Goal: Use online tool/utility: Utilize a website feature to perform a specific function

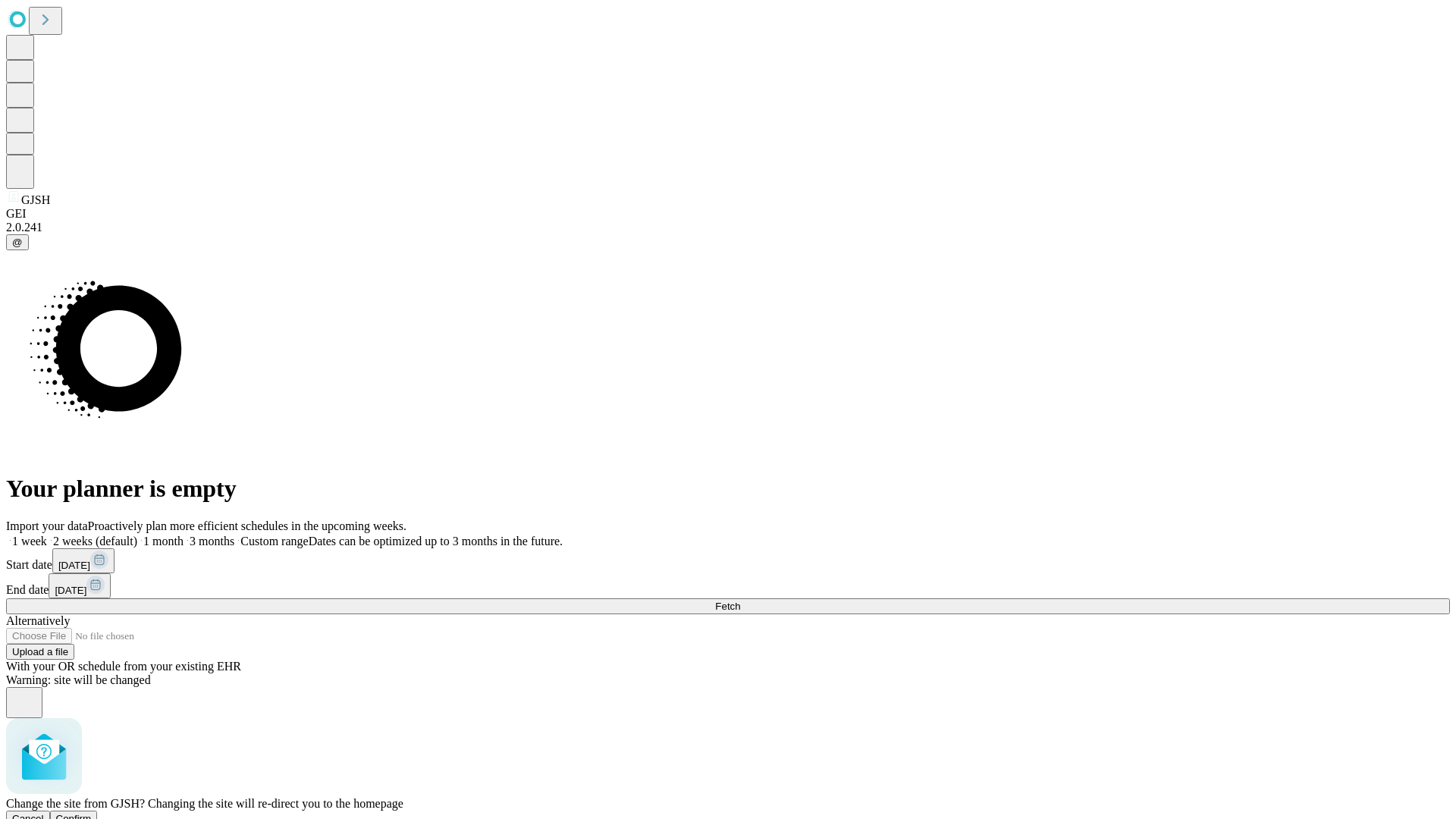
click at [92, 813] on span "Confirm" at bounding box center [74, 818] width 36 height 11
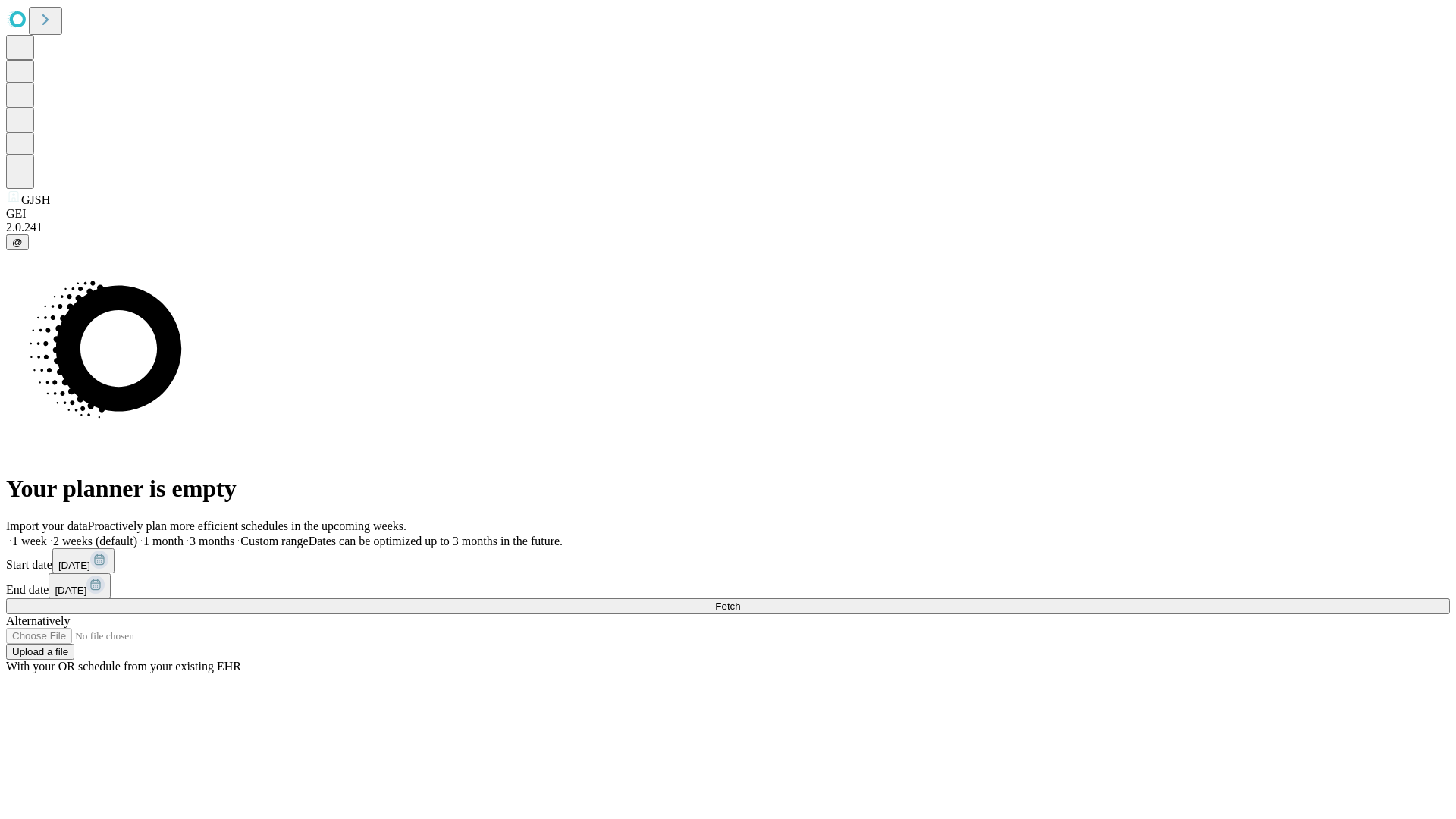
click at [47, 534] on label "1 week" at bounding box center [26, 541] width 41 height 13
click at [740, 601] on span "Fetch" at bounding box center [727, 606] width 25 height 11
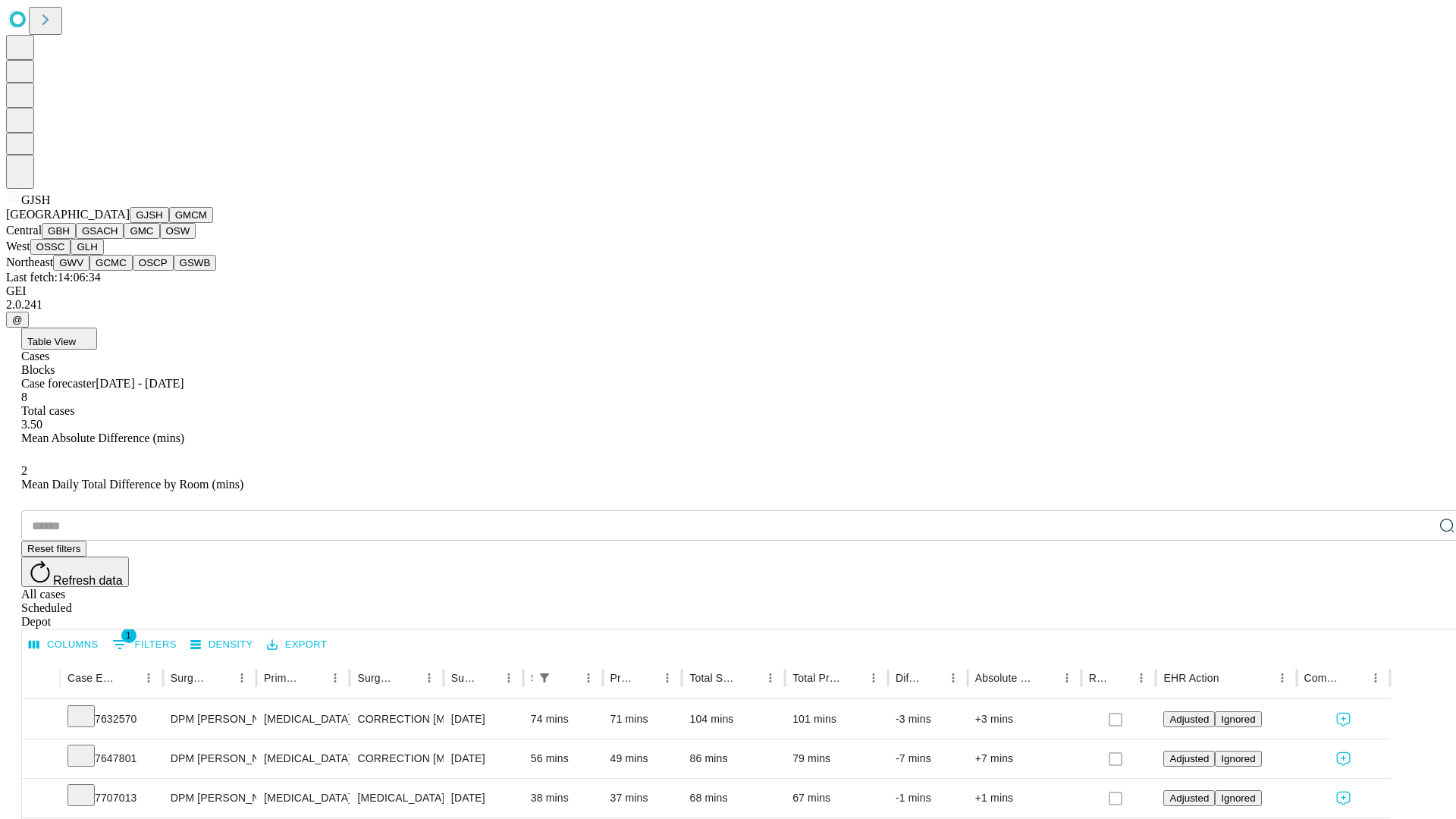
click at [169, 223] on button "GMCM" at bounding box center [190, 215] width 44 height 16
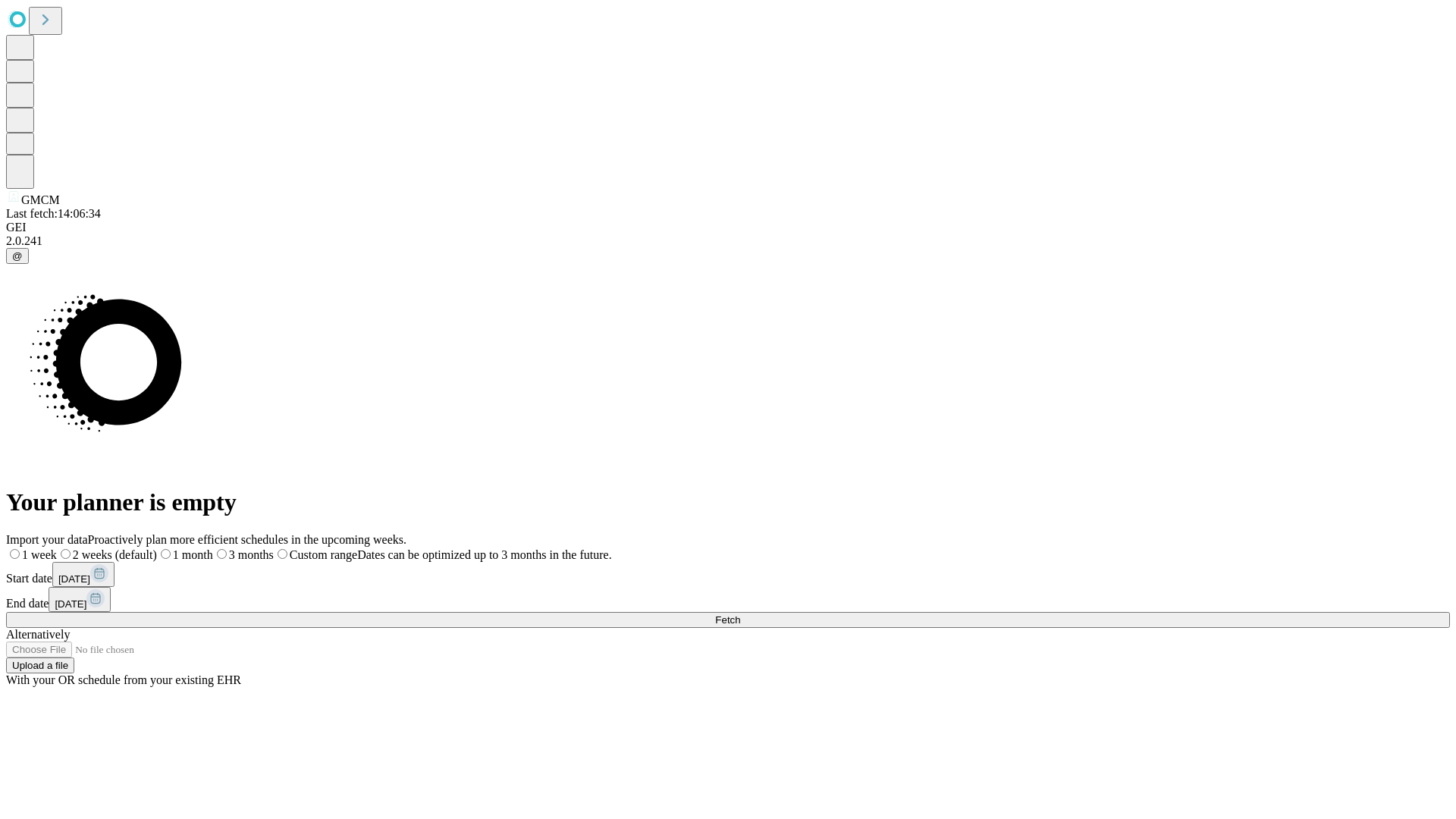
click at [57, 548] on label "1 week" at bounding box center [32, 554] width 51 height 13
click at [740, 614] on span "Fetch" at bounding box center [727, 620] width 25 height 11
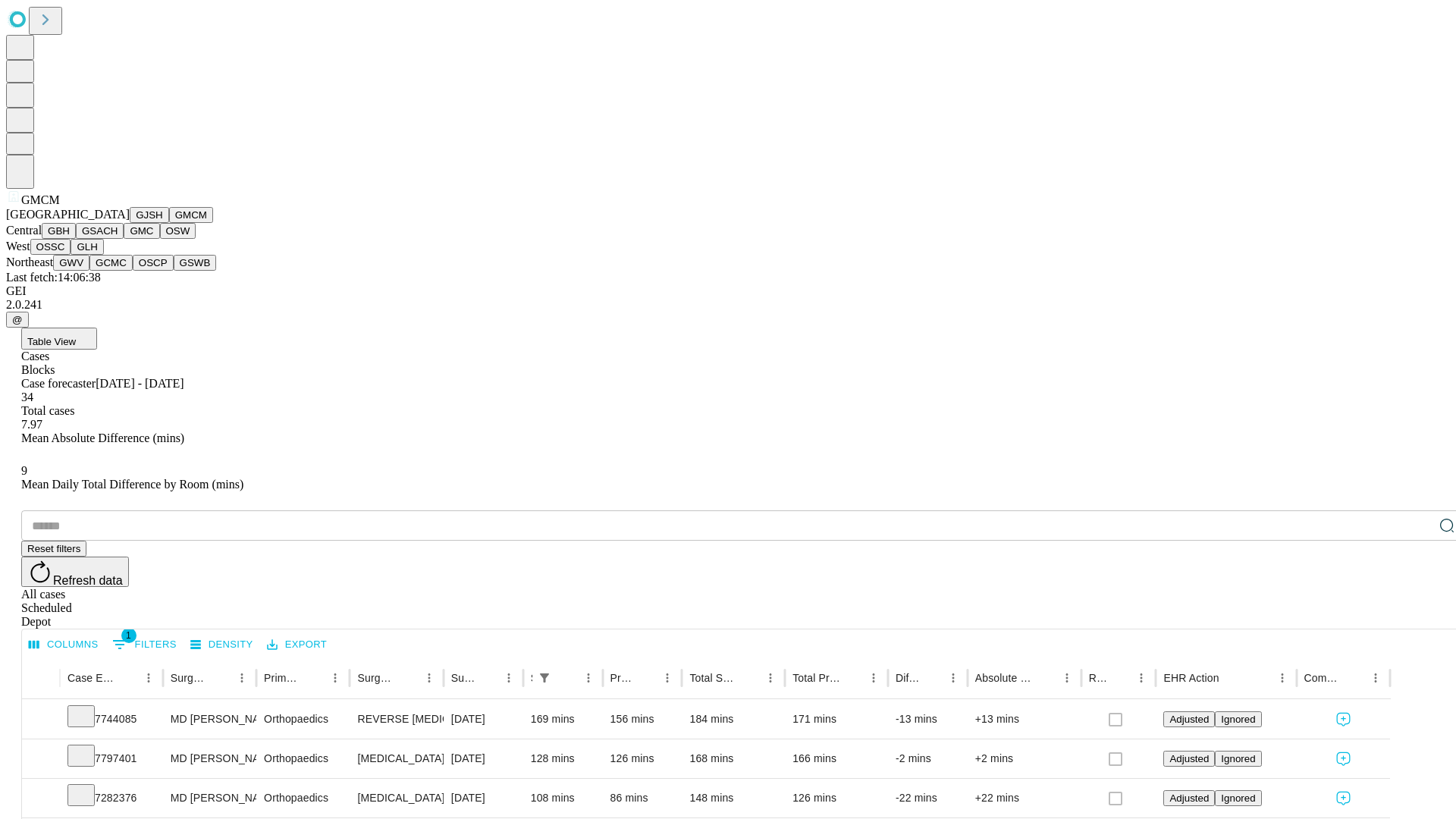
click at [76, 239] on button "GBH" at bounding box center [58, 231] width 34 height 16
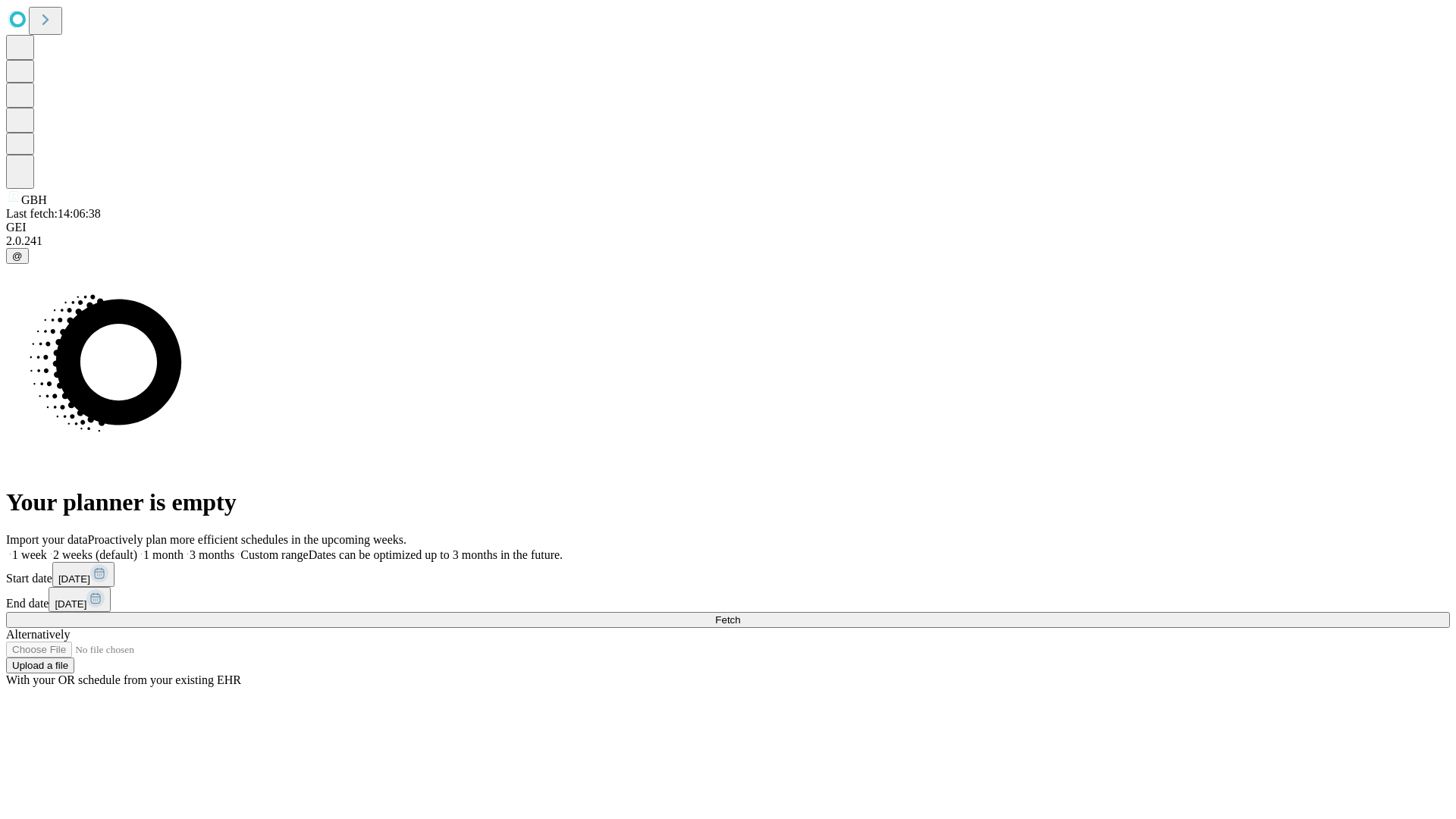
click at [47, 548] on label "1 week" at bounding box center [26, 554] width 41 height 13
click at [740, 614] on span "Fetch" at bounding box center [727, 620] width 25 height 11
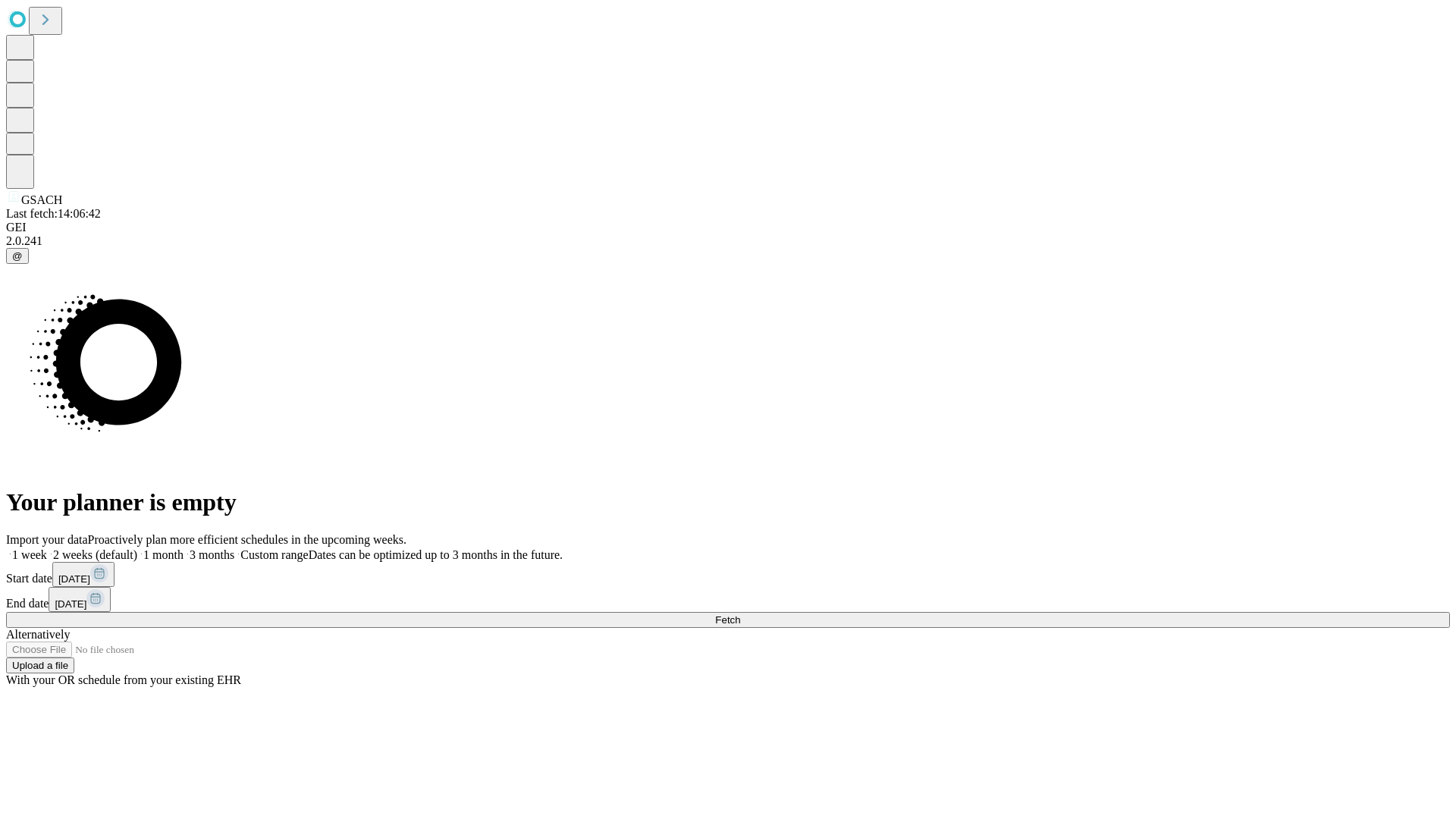
click at [740, 614] on span "Fetch" at bounding box center [727, 620] width 25 height 11
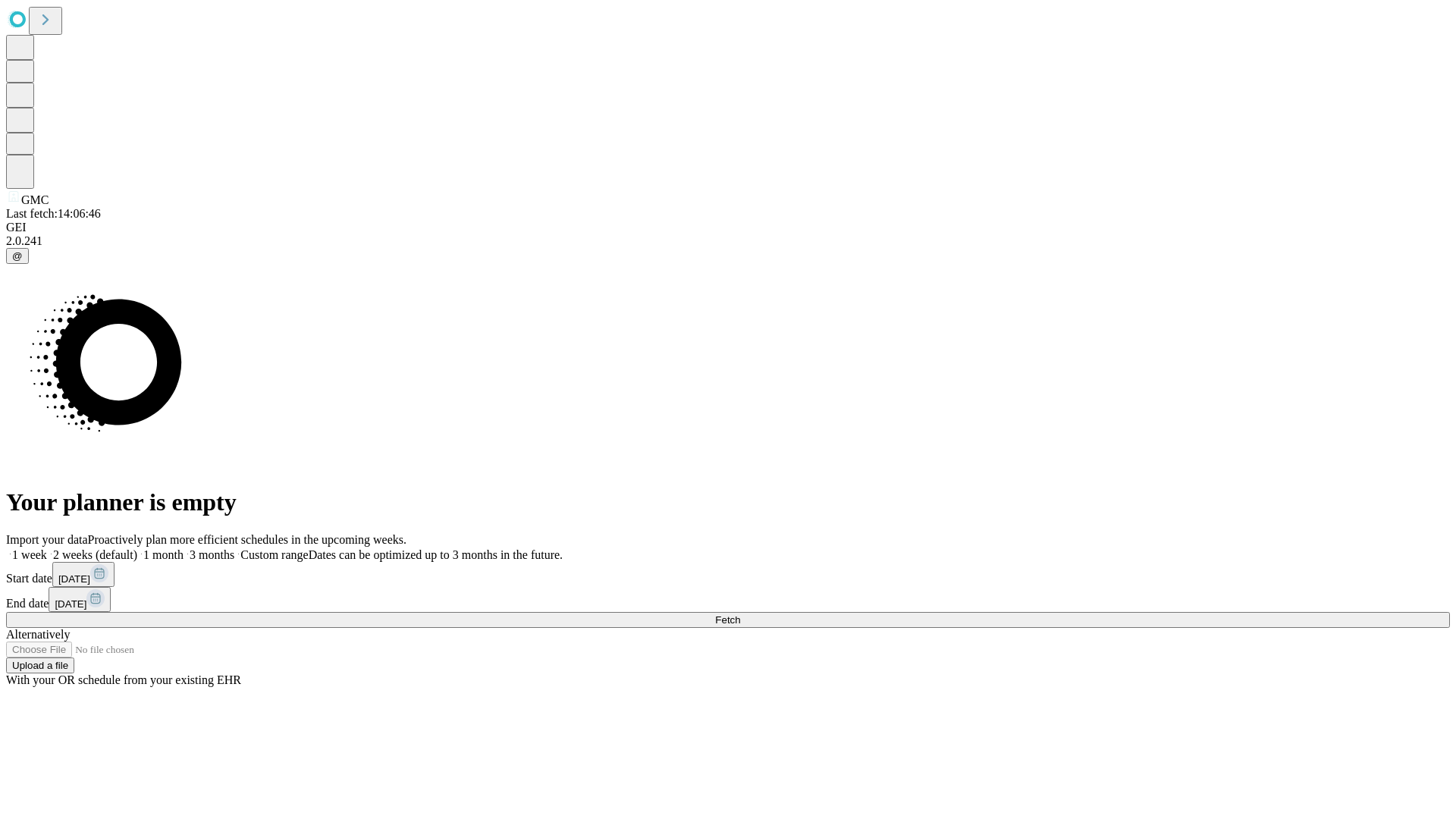
click at [47, 548] on label "1 week" at bounding box center [26, 554] width 41 height 13
click at [740, 614] on span "Fetch" at bounding box center [727, 620] width 25 height 11
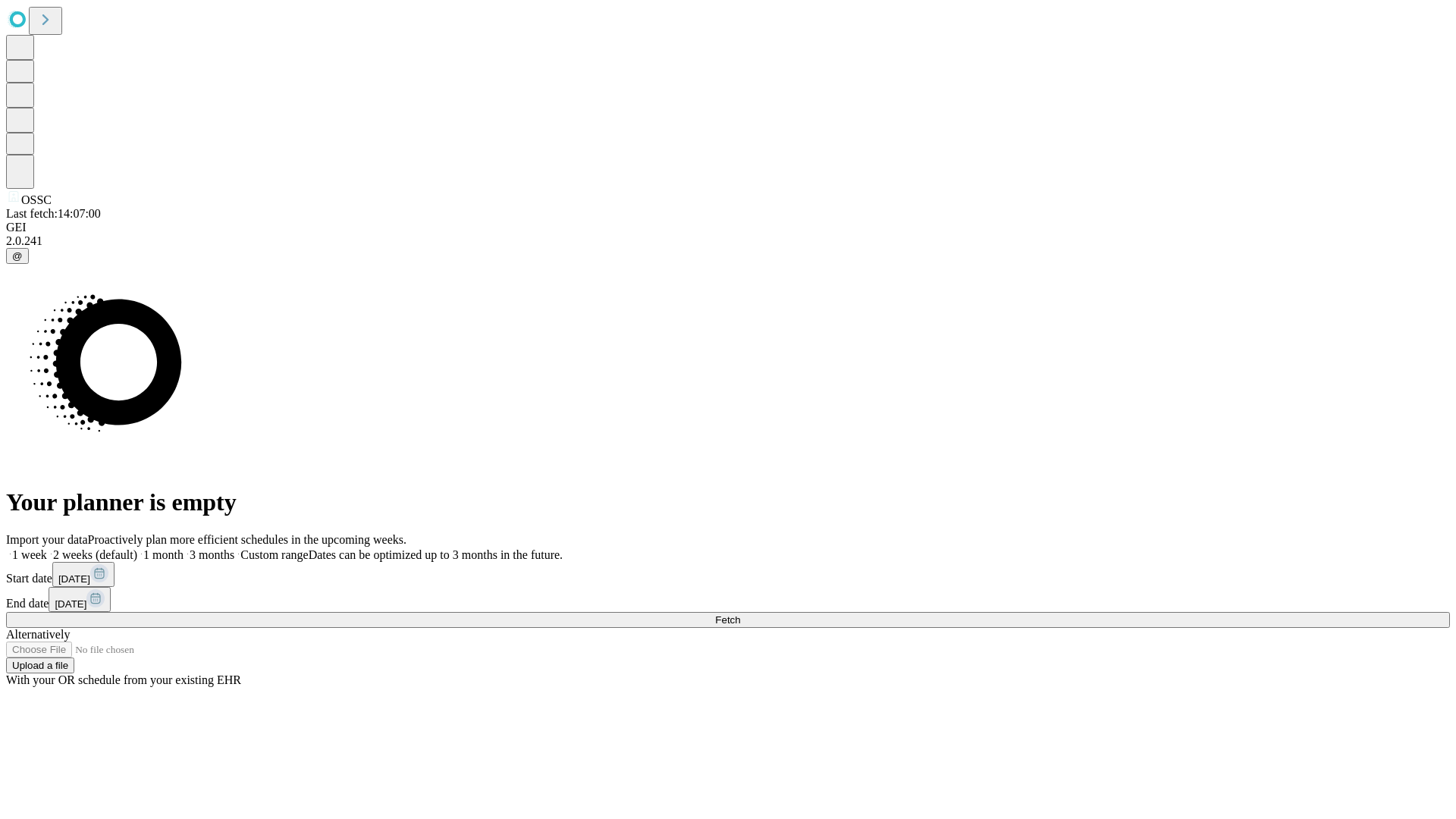
click at [47, 548] on label "1 week" at bounding box center [26, 554] width 41 height 13
click at [740, 614] on span "Fetch" at bounding box center [727, 620] width 25 height 11
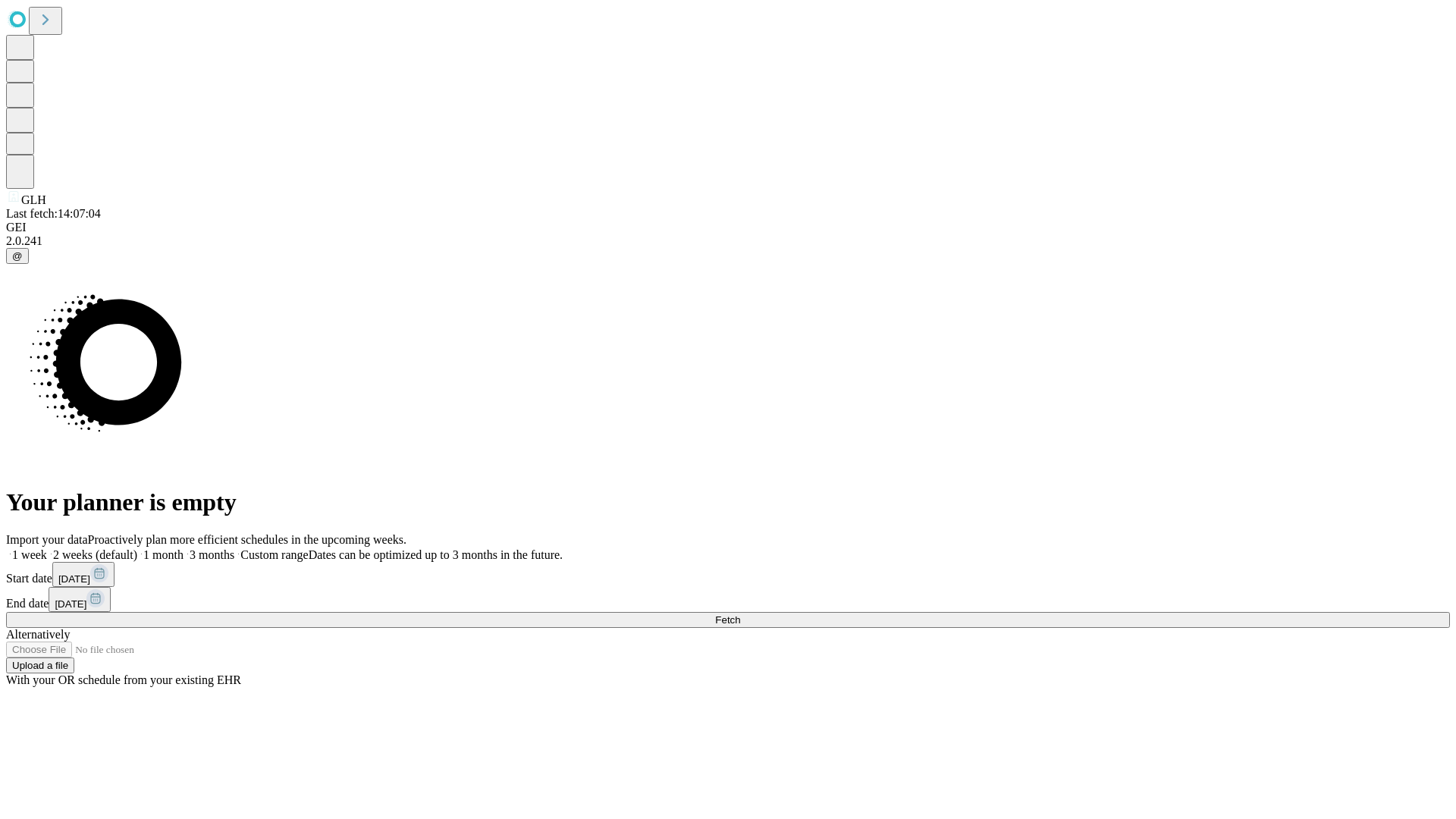
click at [47, 548] on label "1 week" at bounding box center [26, 554] width 41 height 13
click at [740, 614] on span "Fetch" at bounding box center [727, 620] width 25 height 11
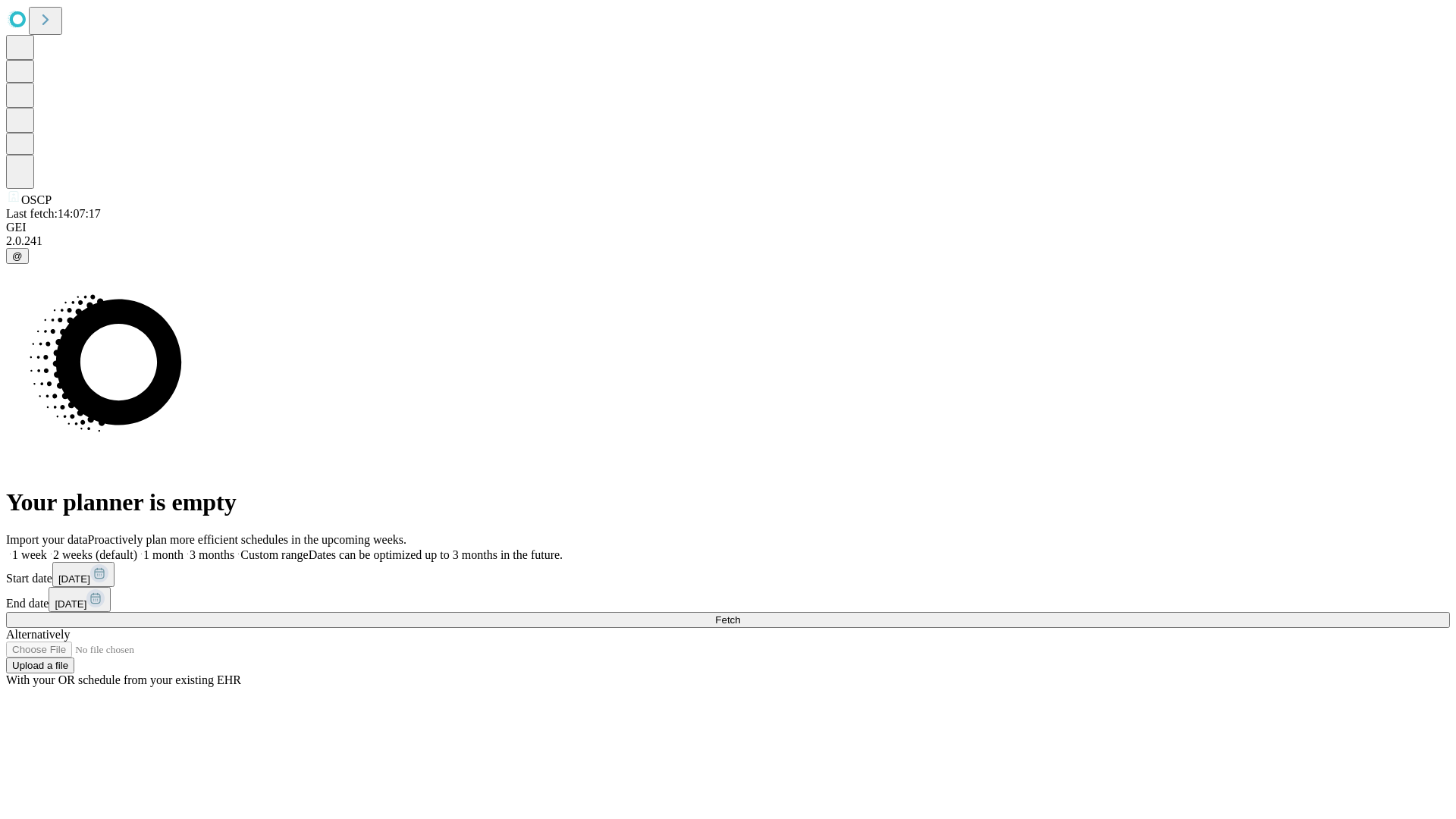
click at [47, 548] on label "1 week" at bounding box center [26, 554] width 41 height 13
click at [740, 614] on span "Fetch" at bounding box center [727, 620] width 25 height 11
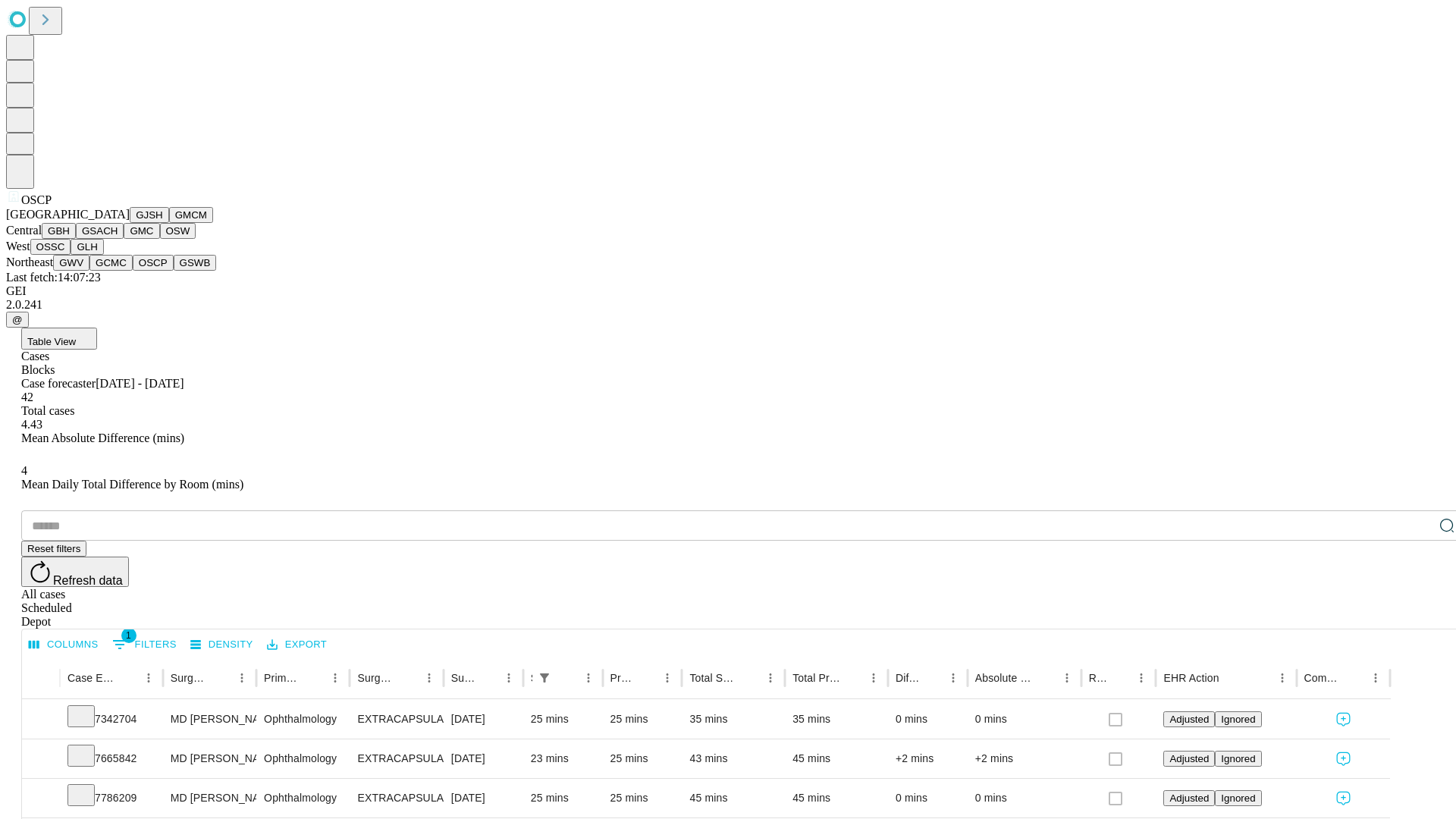
click at [174, 270] on button "GSWB" at bounding box center [195, 263] width 43 height 16
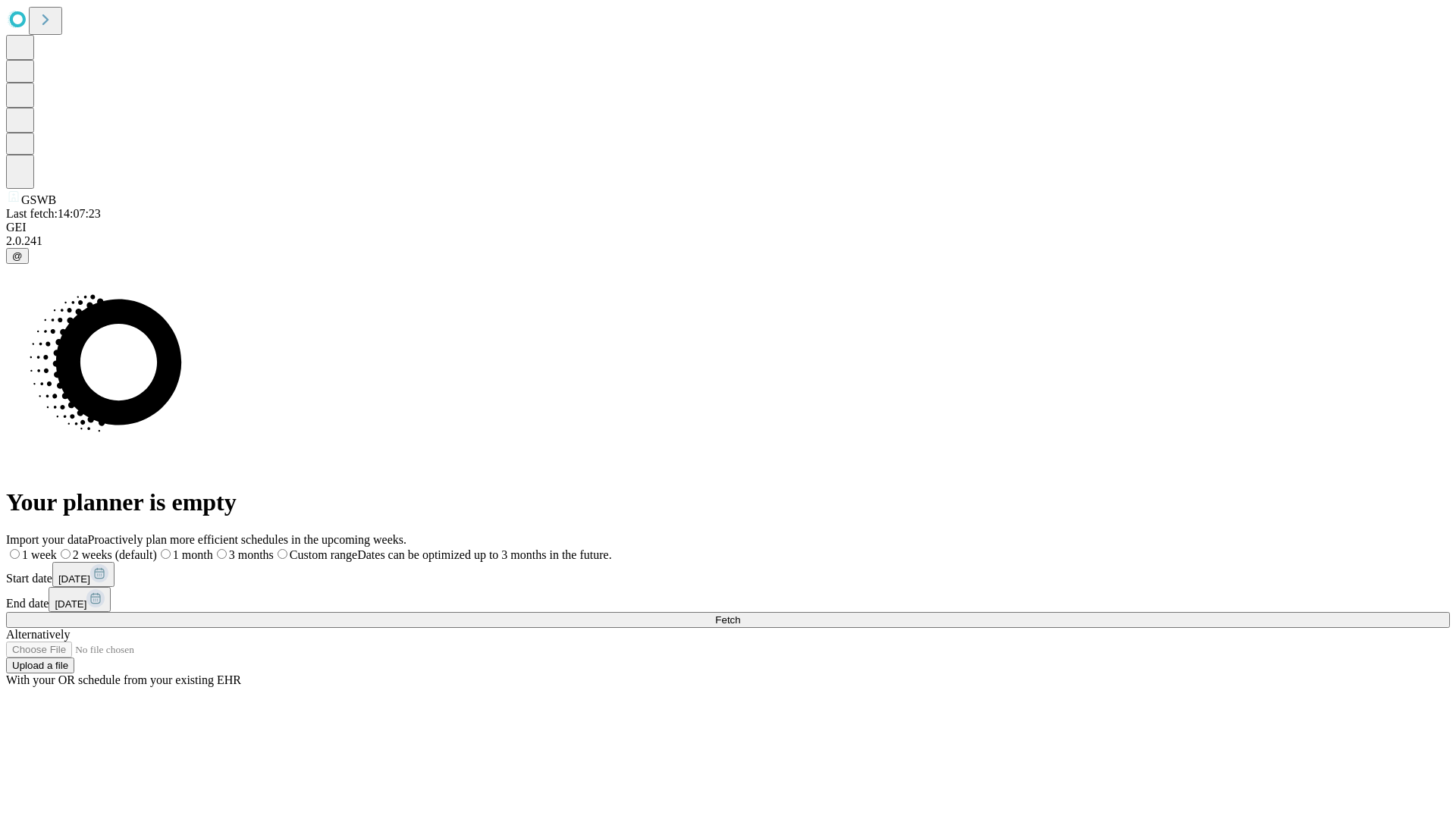
click at [57, 548] on label "1 week" at bounding box center [32, 554] width 51 height 13
click at [740, 614] on span "Fetch" at bounding box center [727, 620] width 25 height 11
